Goal: Transaction & Acquisition: Purchase product/service

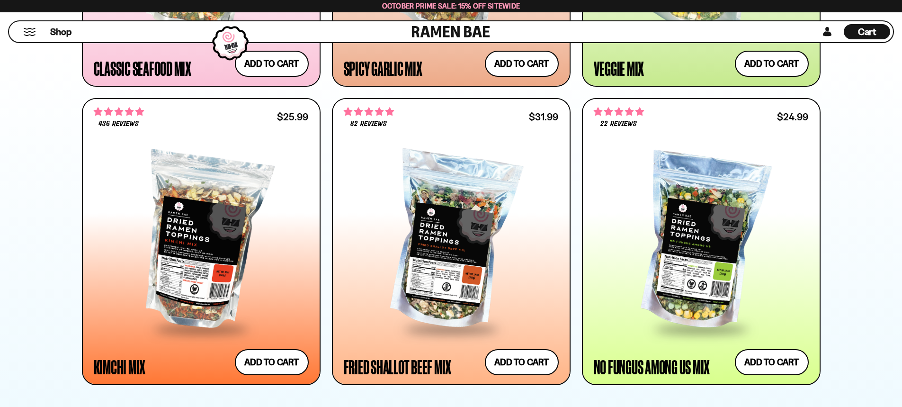
scroll to position [852, 0]
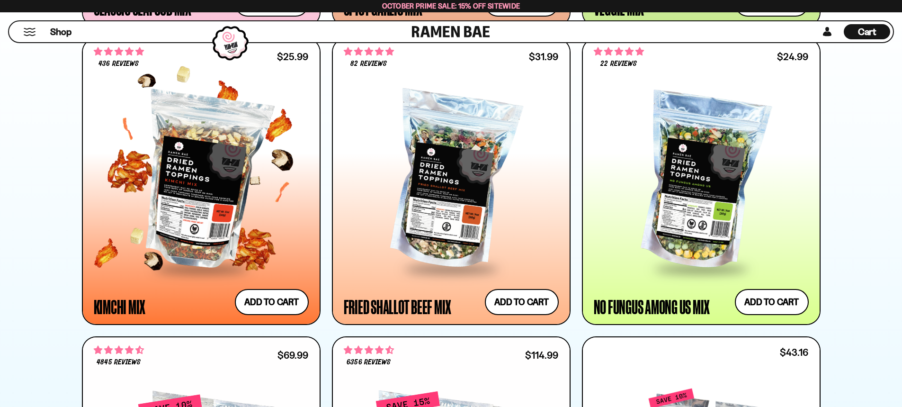
click at [228, 211] on div at bounding box center [201, 181] width 215 height 172
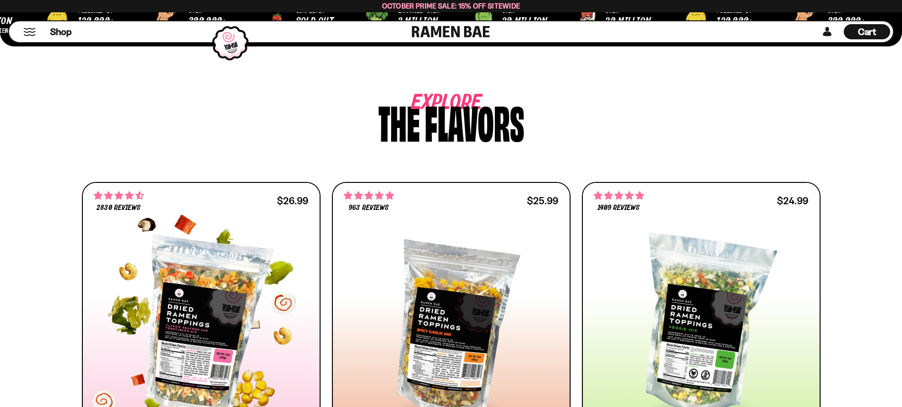
scroll to position [426, 0]
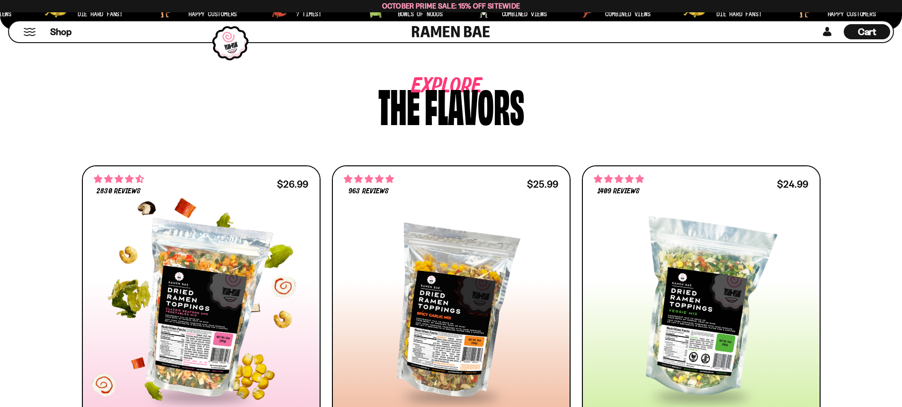
click at [233, 276] on div at bounding box center [201, 309] width 215 height 172
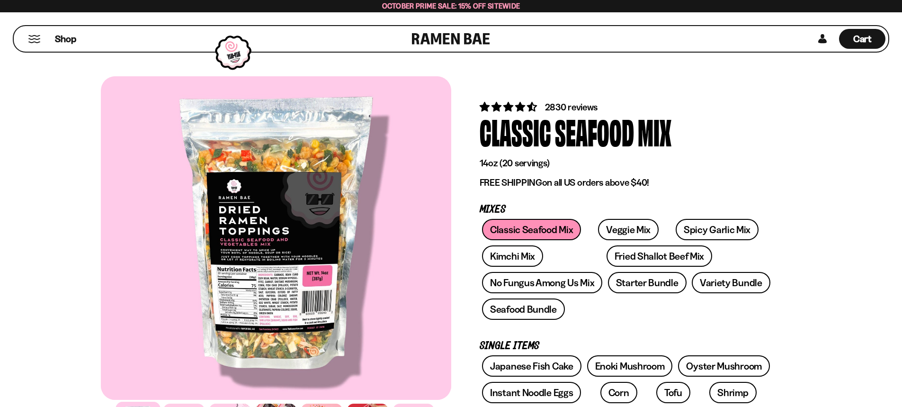
click at [273, 212] on div at bounding box center [276, 237] width 350 height 323
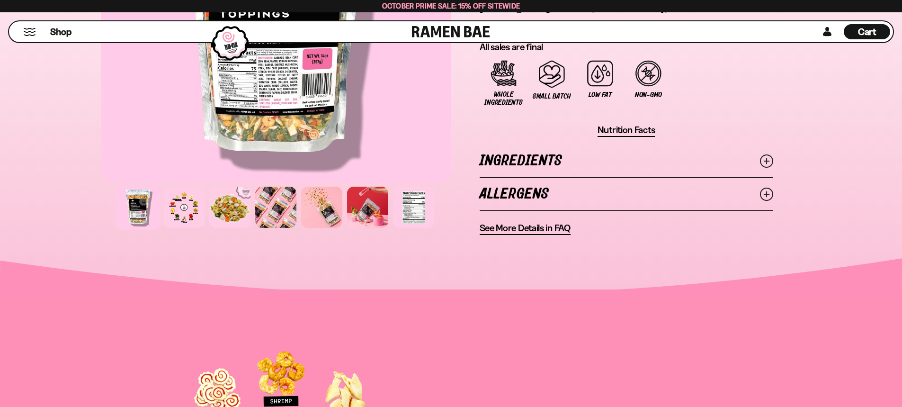
scroll to position [758, 0]
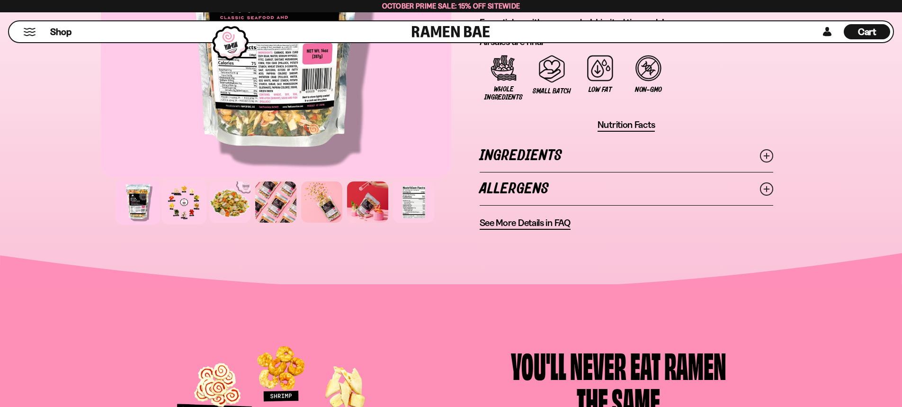
click at [196, 196] on div at bounding box center [183, 201] width 45 height 45
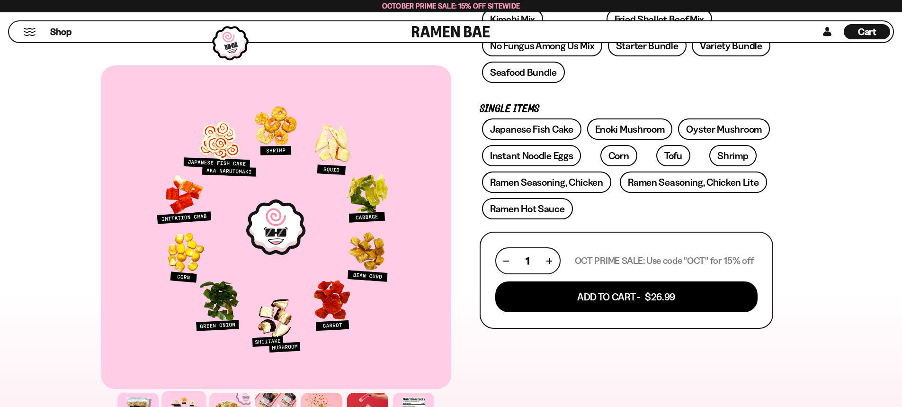
scroll to position [0, 0]
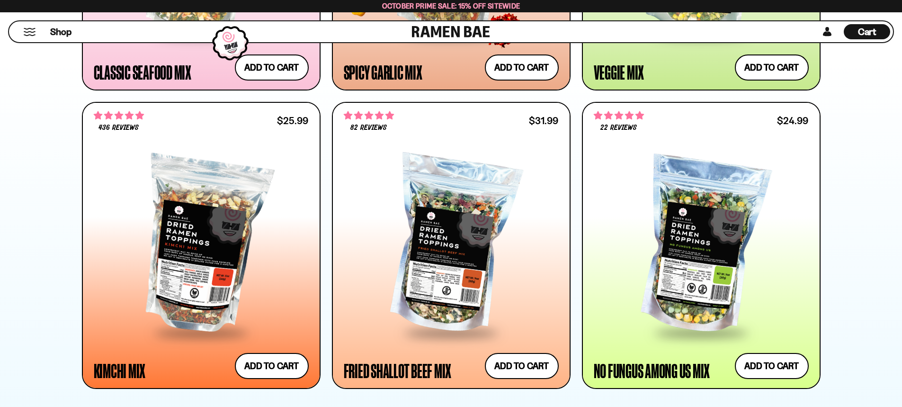
scroll to position [805, 0]
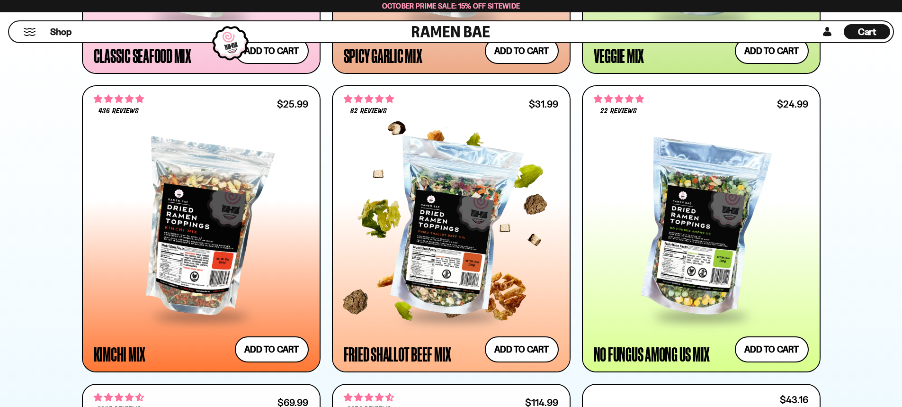
click at [489, 211] on div at bounding box center [451, 229] width 215 height 172
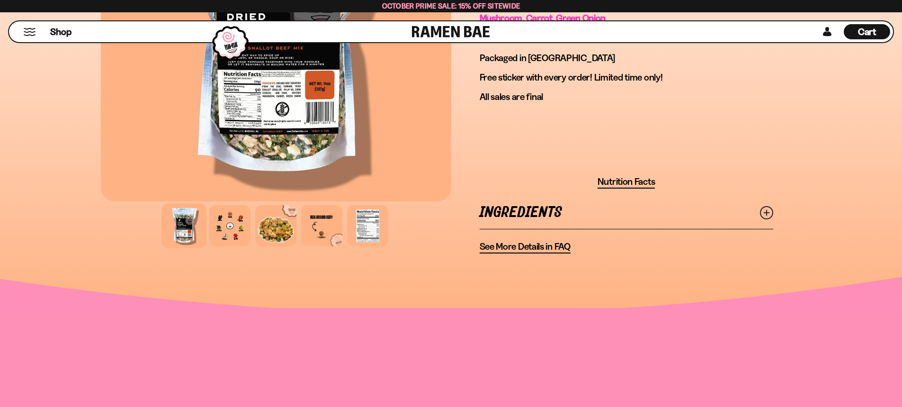
scroll to position [852, 0]
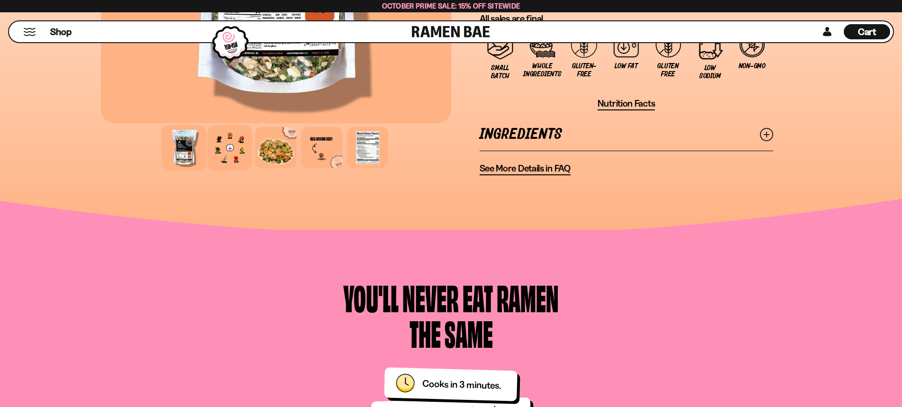
click at [232, 137] on div at bounding box center [229, 147] width 45 height 45
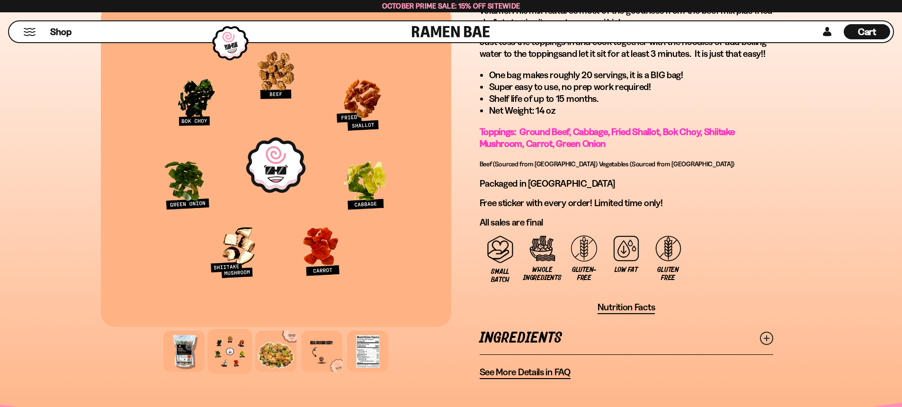
scroll to position [758, 0]
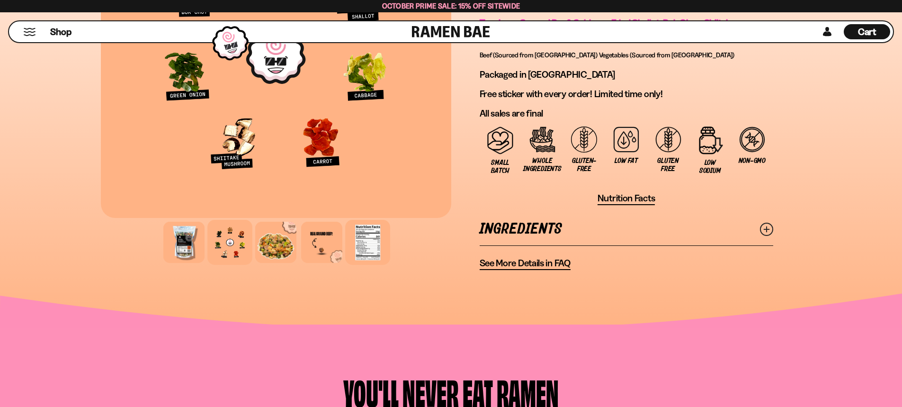
click at [380, 253] on div at bounding box center [367, 242] width 45 height 45
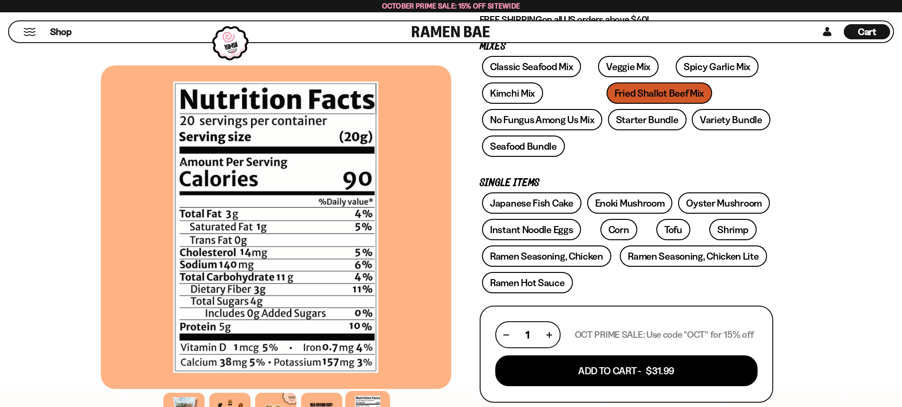
scroll to position [189, 0]
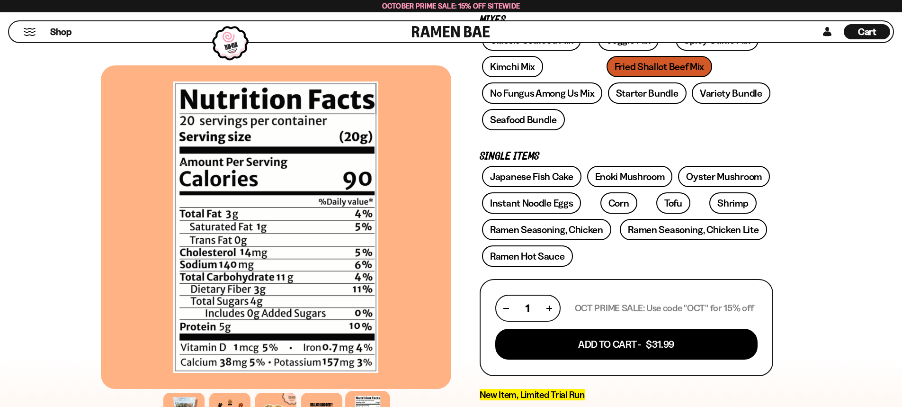
click at [845, 232] on div "FADCB6FD-DFAB-4417-9F21-029242090B77 FADCB6FD-DFAB-4417-9F21-029242090B77 82 re…" at bounding box center [451, 383] width 902 height 1020
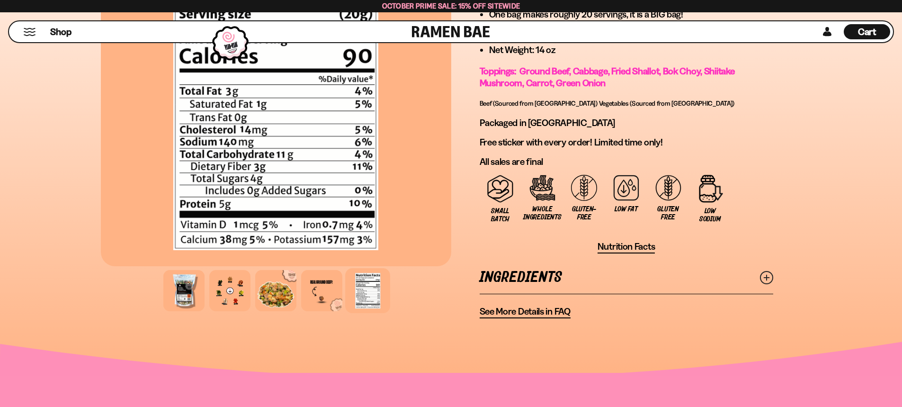
scroll to position [710, 0]
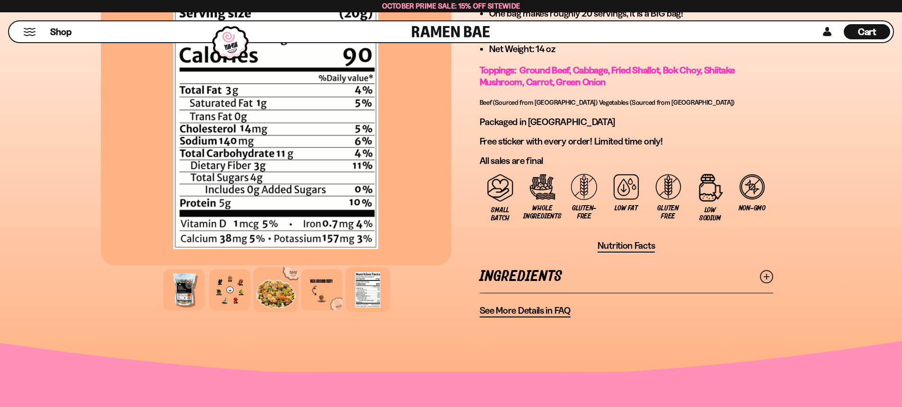
click at [277, 296] on div at bounding box center [275, 289] width 45 height 45
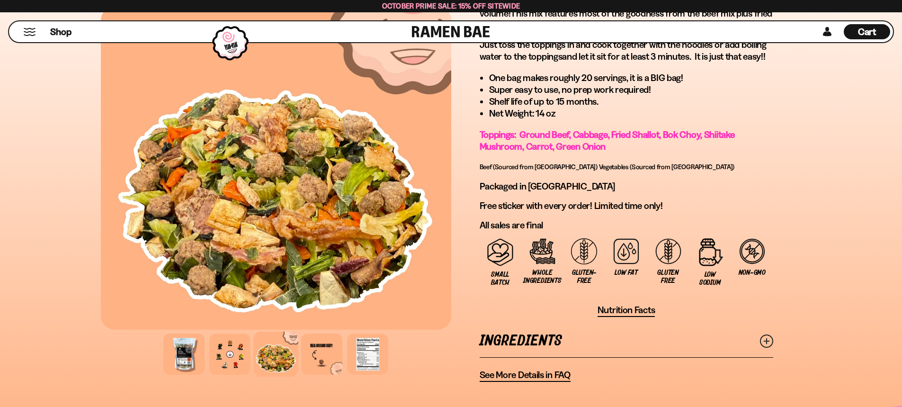
scroll to position [663, 0]
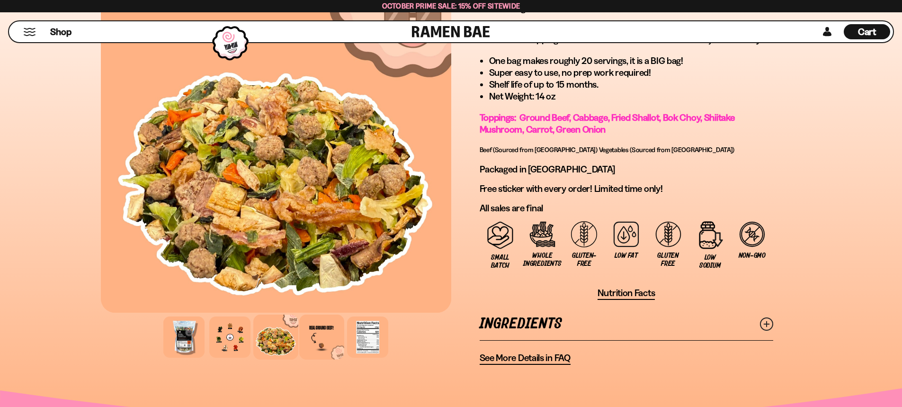
click at [327, 349] on div at bounding box center [321, 336] width 45 height 45
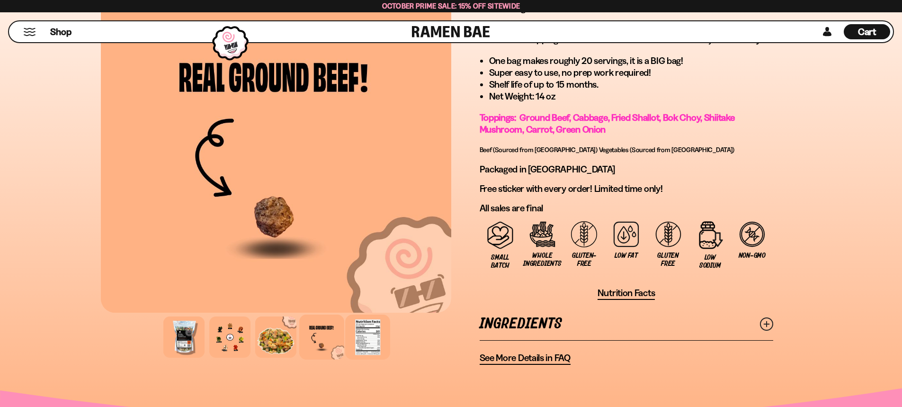
click at [365, 349] on div at bounding box center [367, 336] width 45 height 45
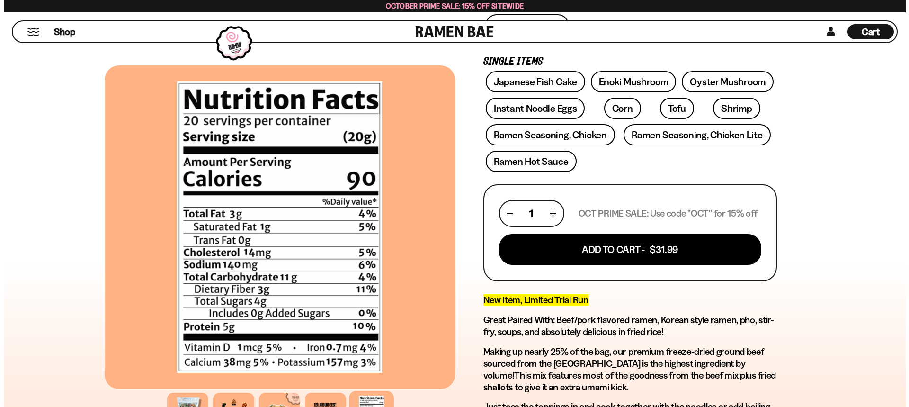
scroll to position [0, 0]
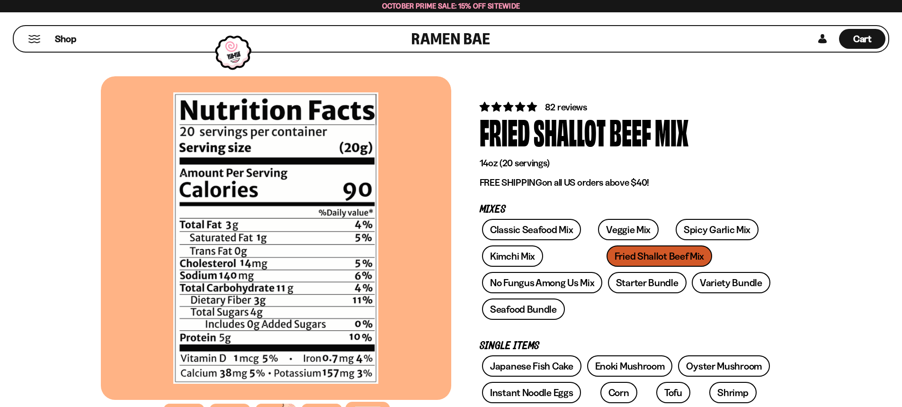
click at [34, 41] on button "Mobile Menu Trigger" at bounding box center [34, 39] width 13 height 8
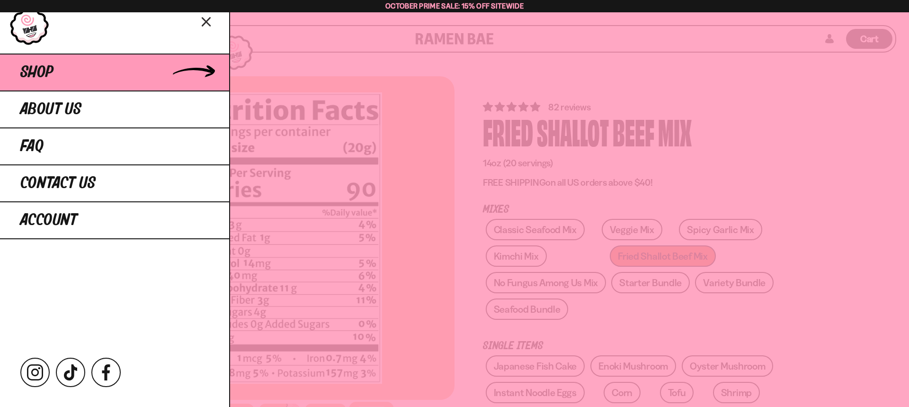
click at [70, 86] on link "Shop" at bounding box center [114, 72] width 229 height 37
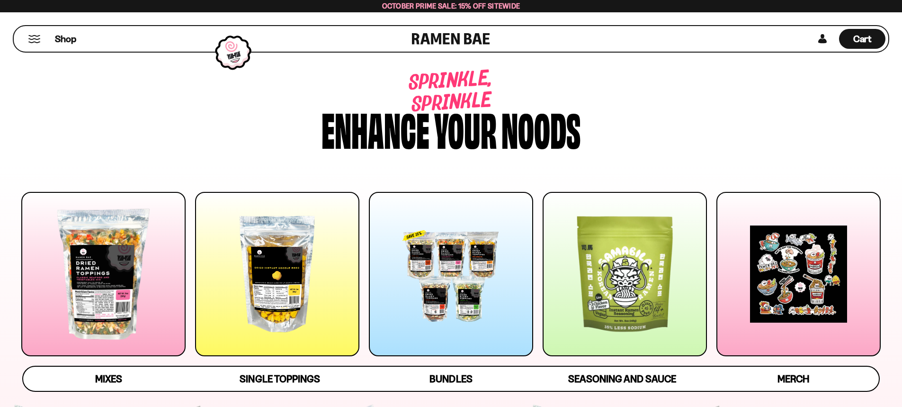
click at [306, 288] on div at bounding box center [277, 274] width 164 height 164
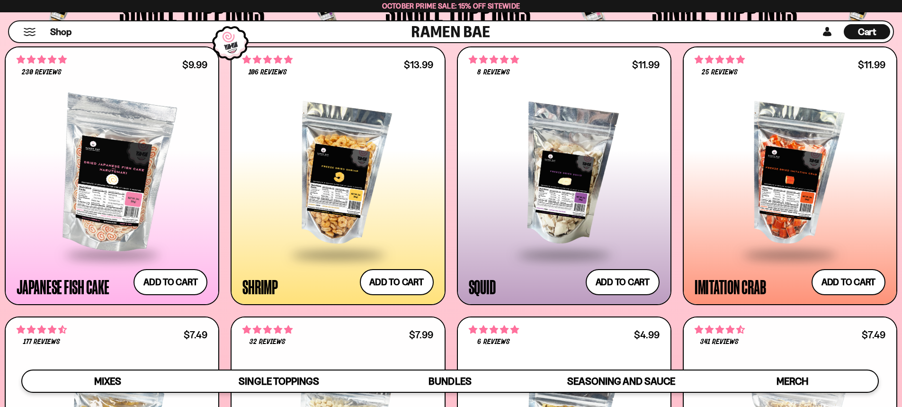
scroll to position [1057, 0]
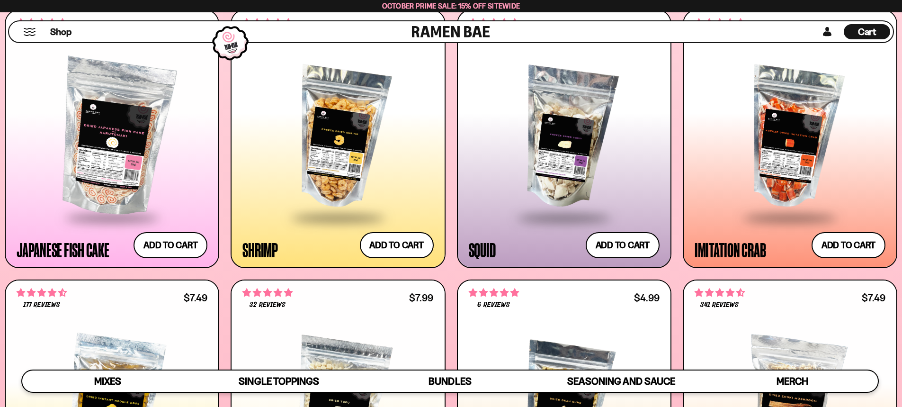
click at [366, 168] on div at bounding box center [337, 138] width 191 height 158
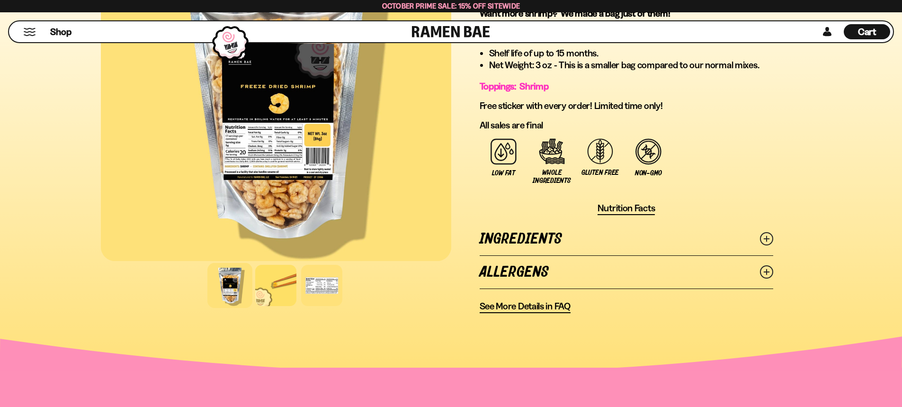
scroll to position [663, 0]
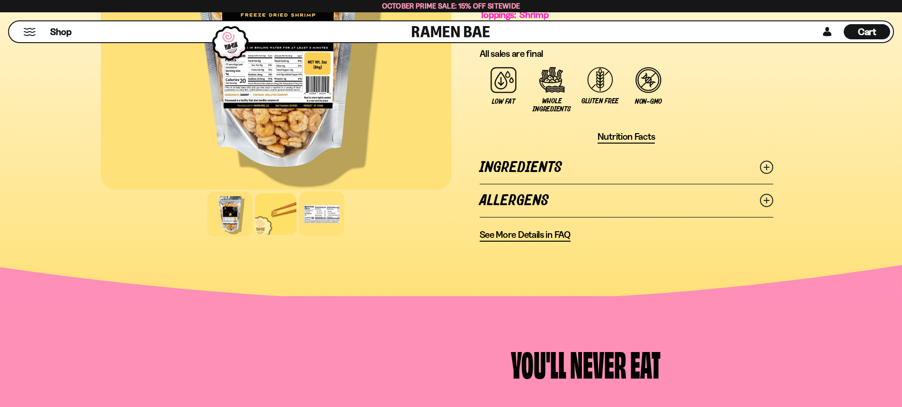
click at [338, 211] on div at bounding box center [321, 213] width 45 height 45
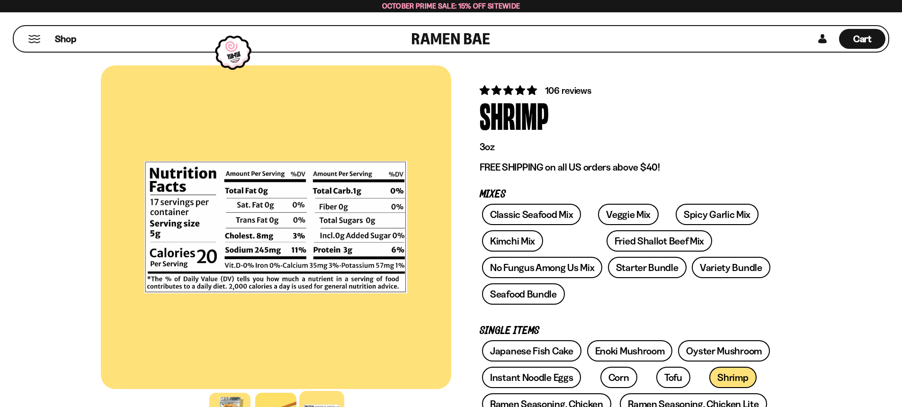
scroll to position [0, 0]
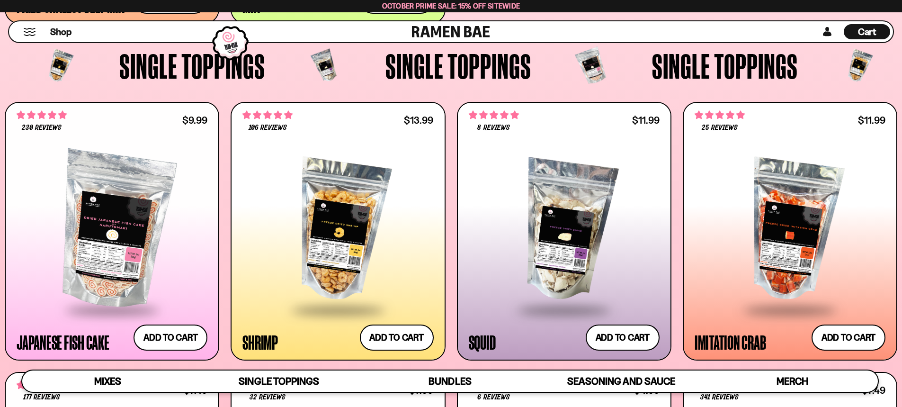
scroll to position [962, 0]
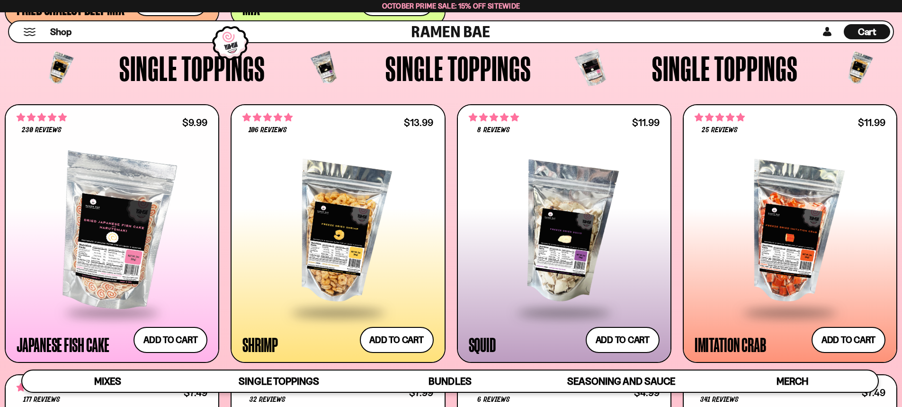
click at [804, 219] on div at bounding box center [790, 232] width 191 height 158
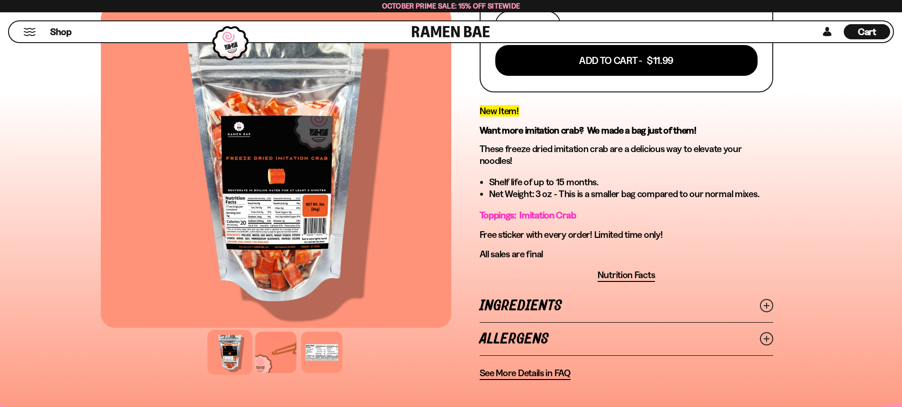
scroll to position [331, 0]
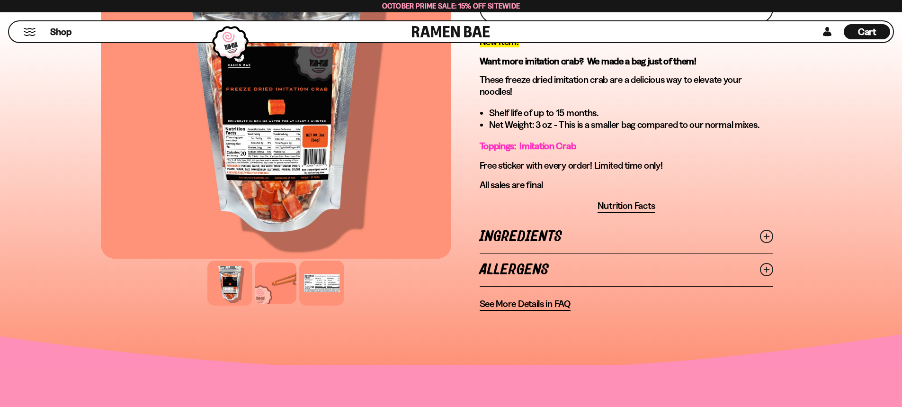
click at [328, 275] on div at bounding box center [321, 282] width 45 height 45
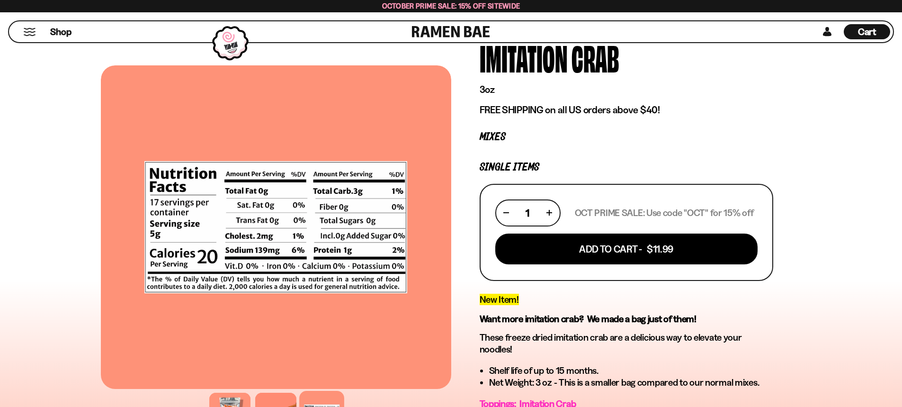
scroll to position [0, 0]
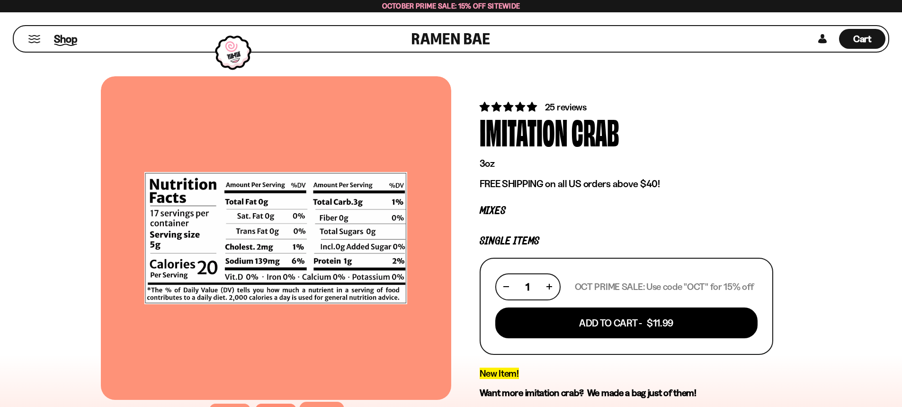
click at [59, 36] on span "Shop" at bounding box center [65, 39] width 23 height 14
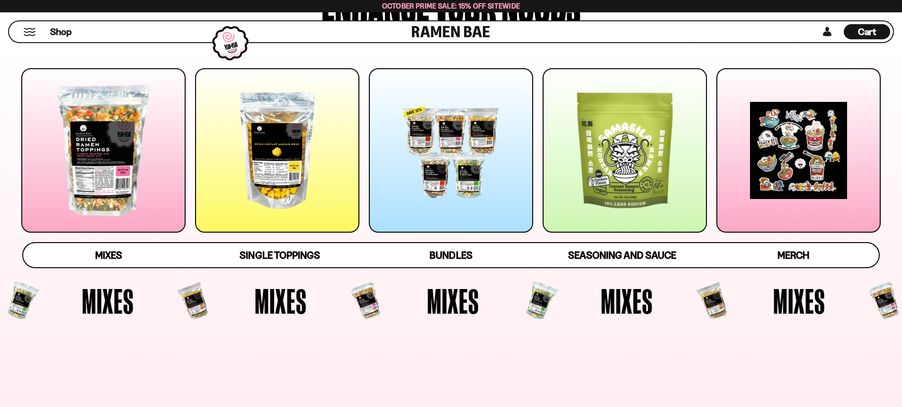
scroll to position [142, 0]
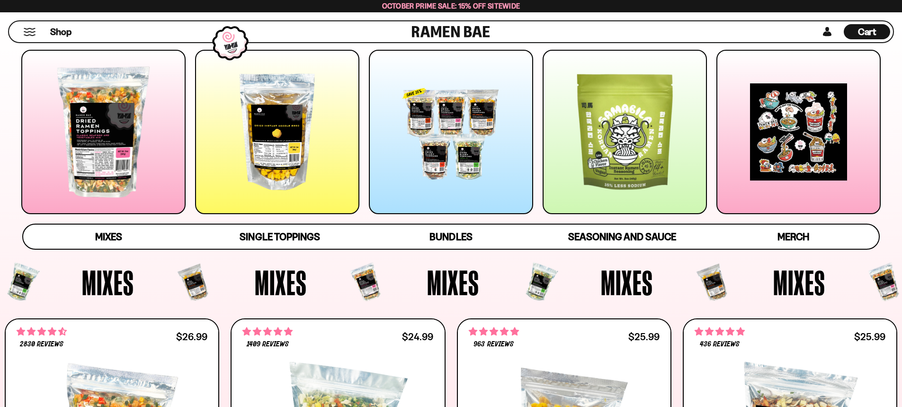
click at [110, 136] on div at bounding box center [103, 132] width 164 height 164
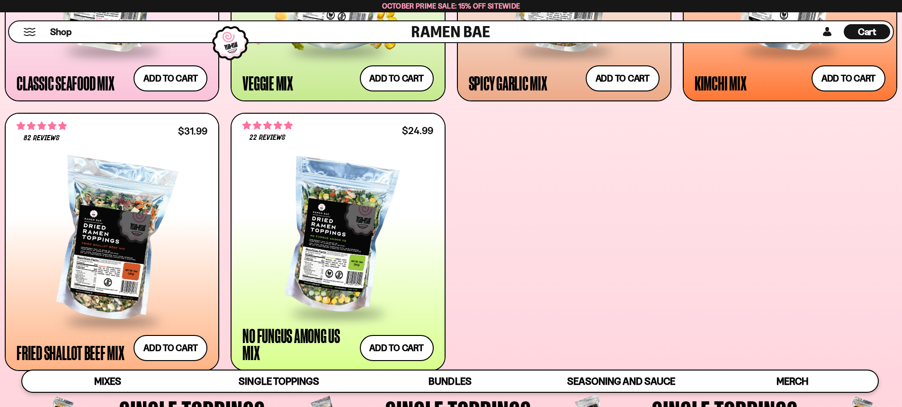
scroll to position [640, 0]
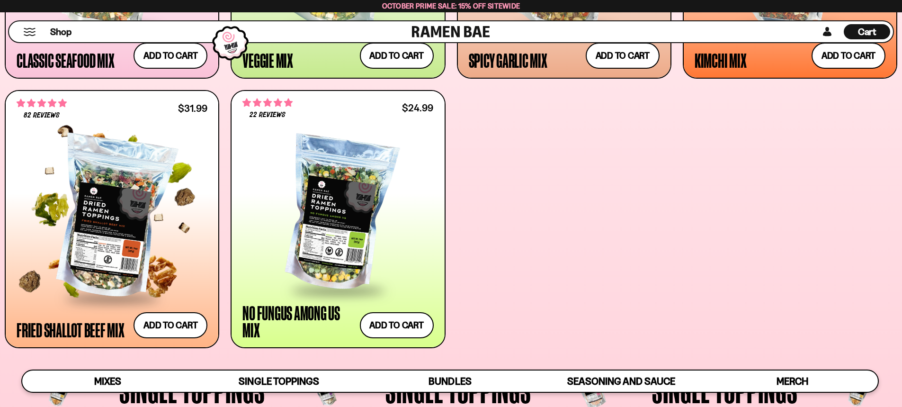
click at [112, 207] on div at bounding box center [112, 218] width 191 height 158
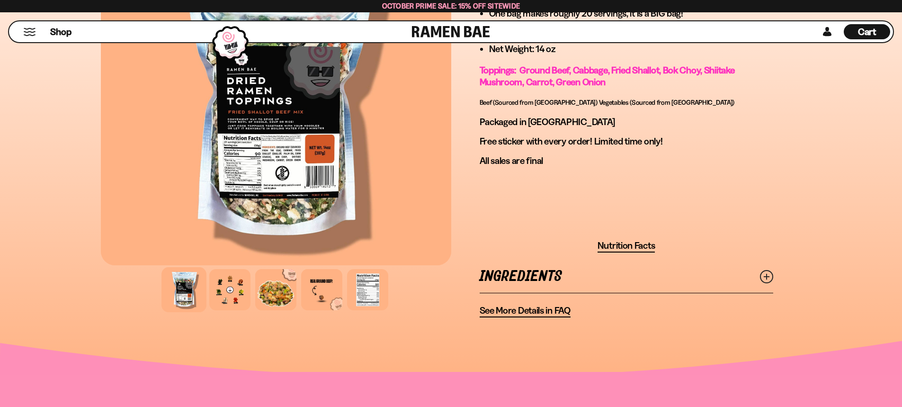
scroll to position [758, 0]
